Goal: Task Accomplishment & Management: Complete application form

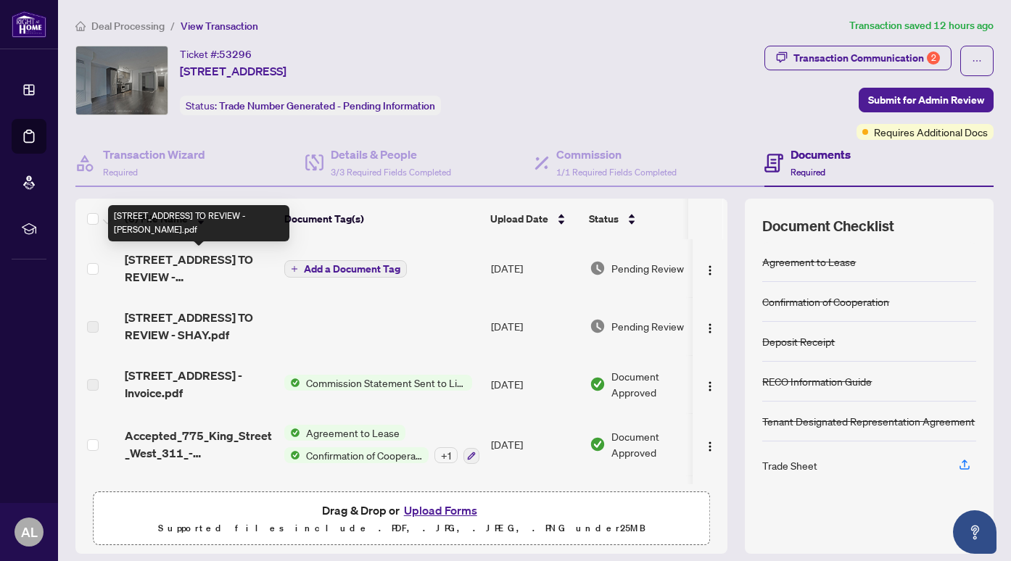
click at [207, 266] on span "311-775 King St - TS - AGENT TO REVIEW - ALEX.pdf" at bounding box center [199, 268] width 148 height 35
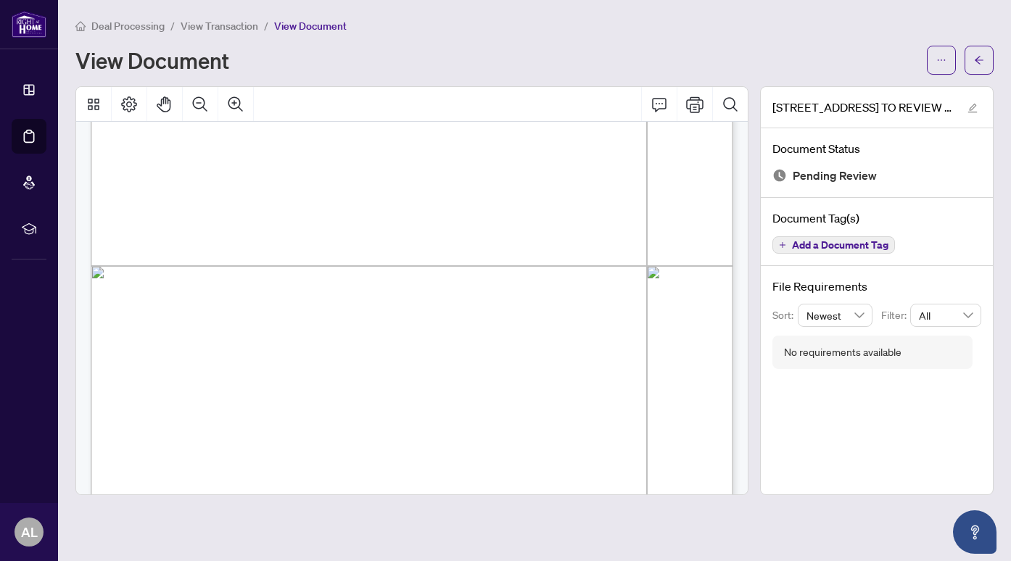
scroll to position [488, 0]
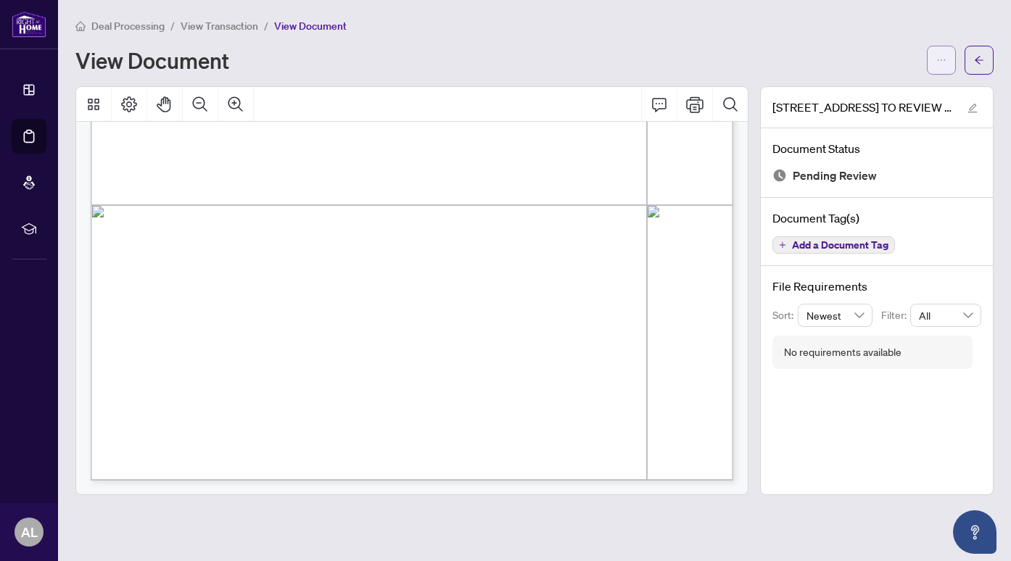
click at [943, 57] on icon "ellipsis" at bounding box center [942, 60] width 10 height 10
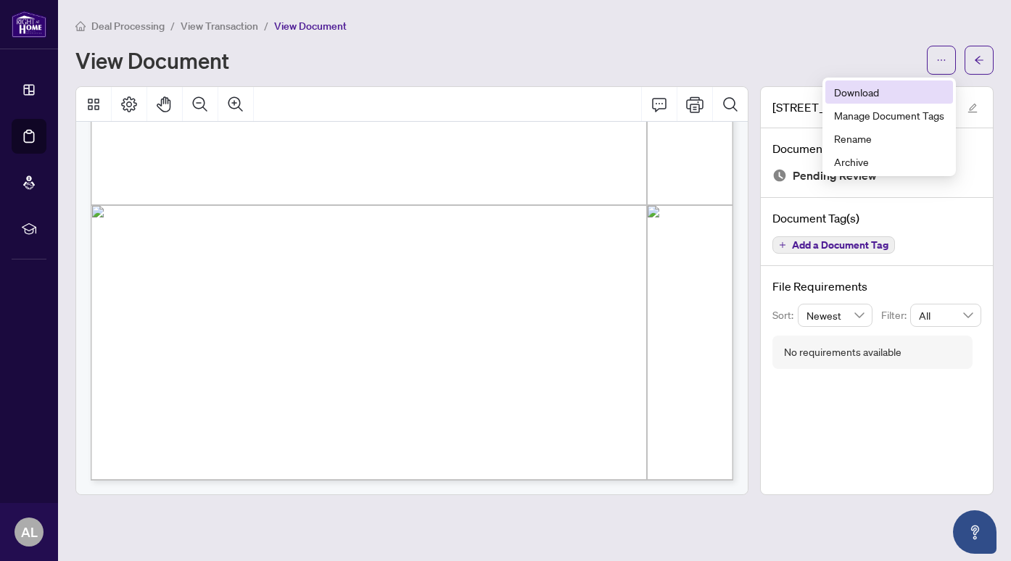
click at [896, 89] on span "Download" at bounding box center [889, 92] width 110 height 16
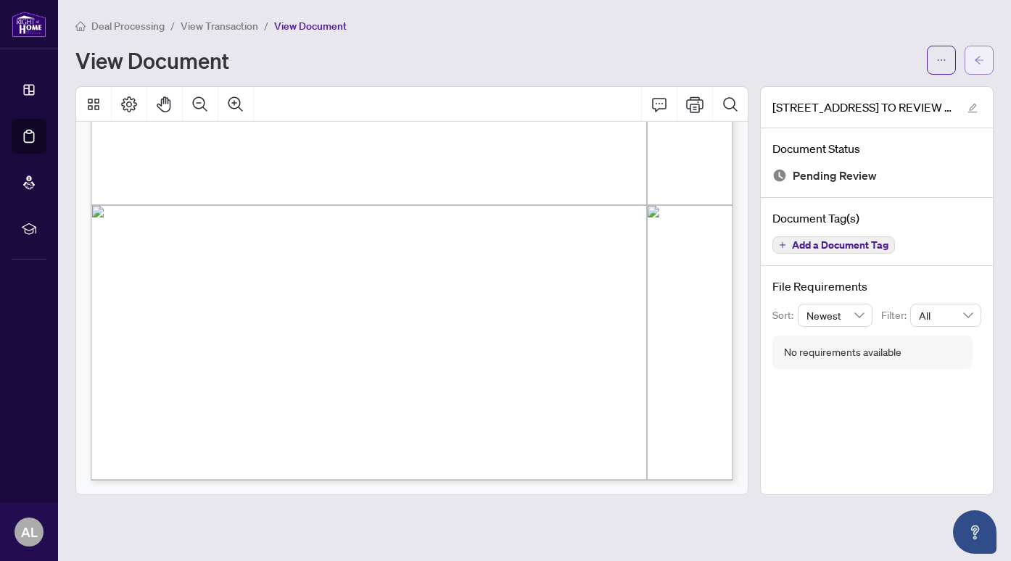
click at [978, 60] on icon "arrow-left" at bounding box center [979, 60] width 10 height 10
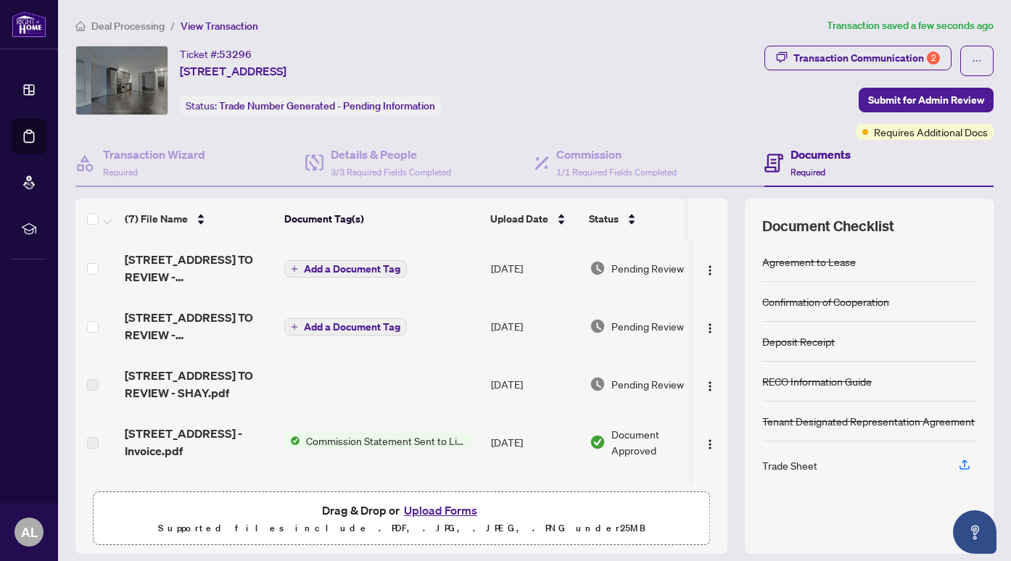
click at [320, 271] on span "Add a Document Tag" at bounding box center [352, 269] width 96 height 10
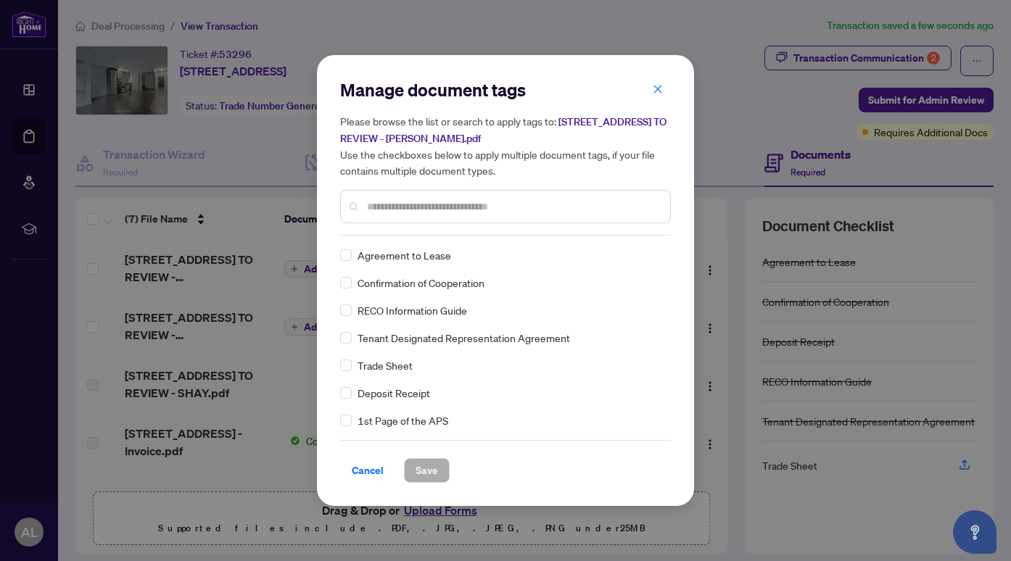
click at [352, 370] on div "Trade Sheet" at bounding box center [501, 366] width 322 height 16
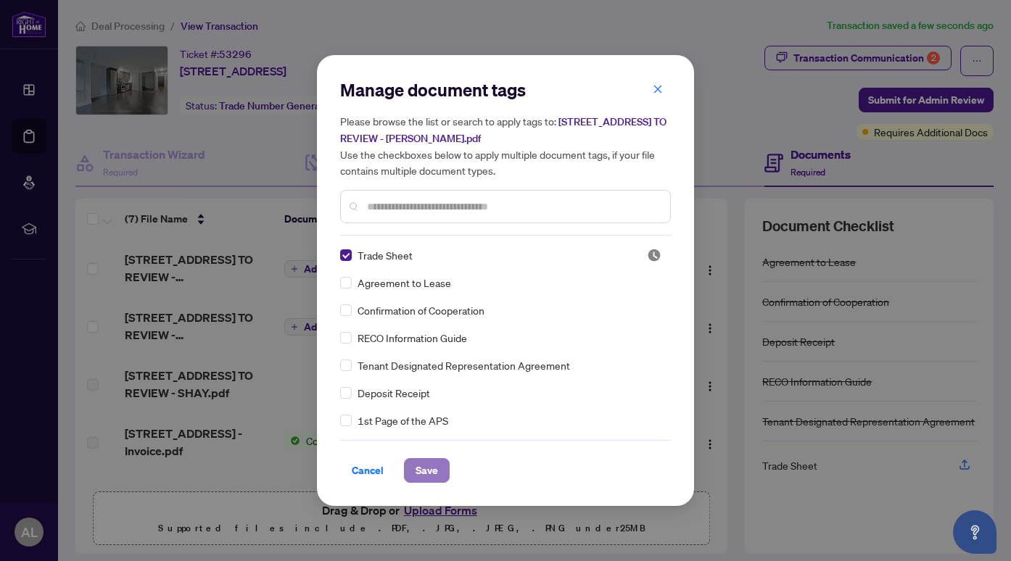
click at [422, 466] on span "Save" at bounding box center [427, 470] width 22 height 23
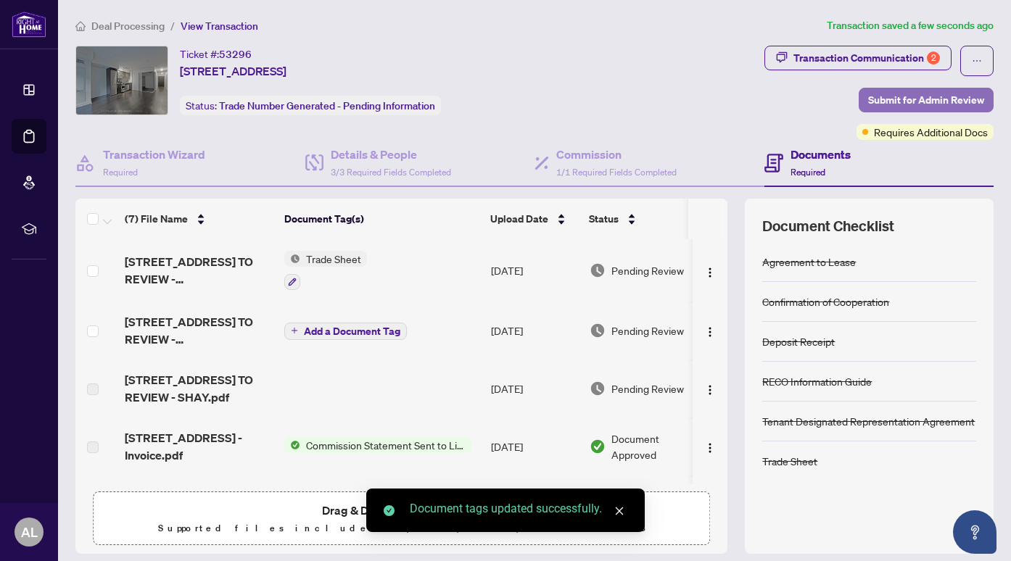
click at [900, 96] on span "Submit for Admin Review" at bounding box center [926, 100] width 116 height 23
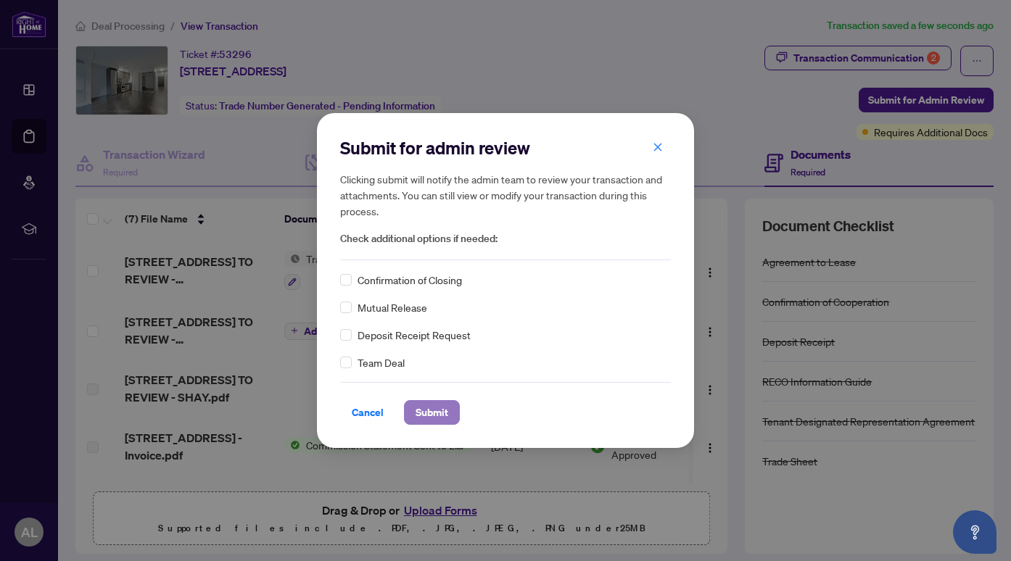
click at [434, 408] on span "Submit" at bounding box center [432, 412] width 33 height 23
